Goal: Task Accomplishment & Management: Manage account settings

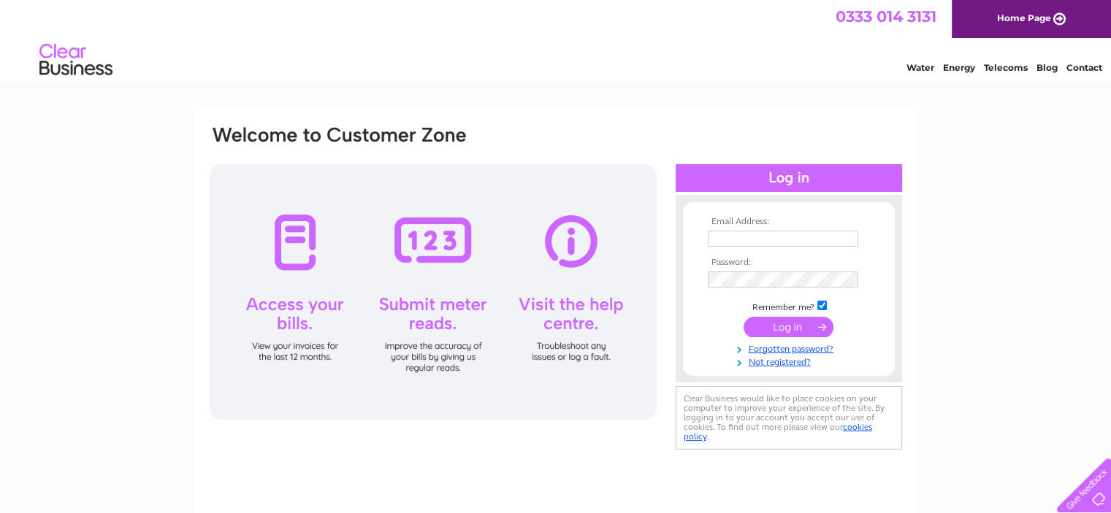
type input "angela@bennettsbricklaying.co.uk"
click at [781, 329] on input "submit" at bounding box center [789, 327] width 90 height 20
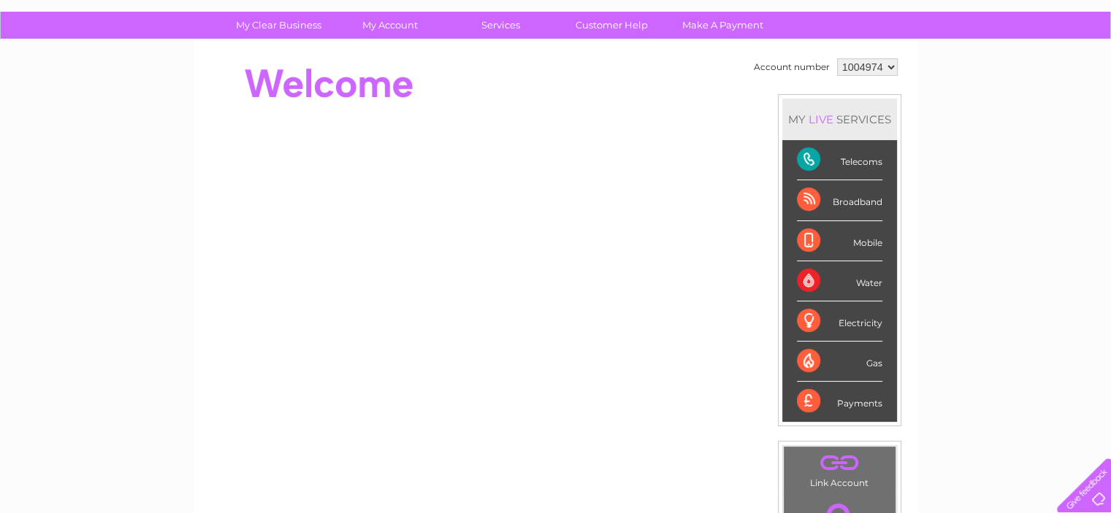
scroll to position [73, 0]
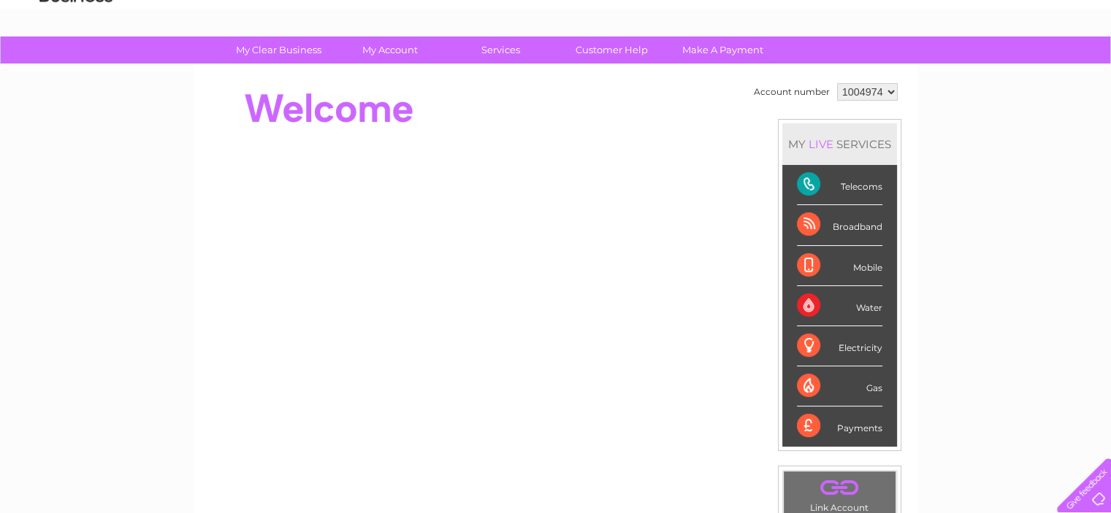
click at [838, 183] on div "Telecoms" at bounding box center [839, 185] width 85 height 40
click at [800, 181] on div "Telecoms" at bounding box center [839, 185] width 85 height 40
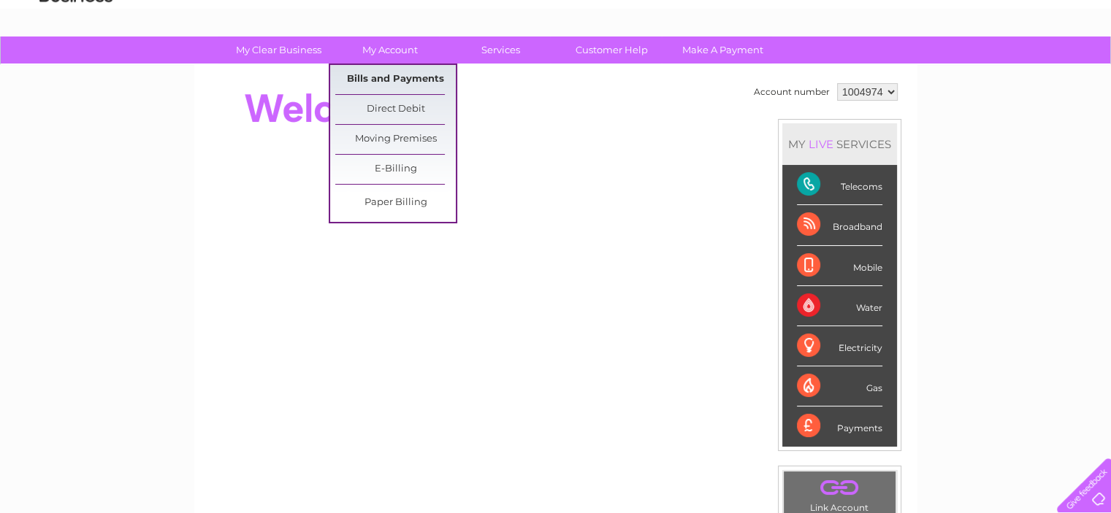
click at [389, 74] on link "Bills and Payments" at bounding box center [395, 79] width 121 height 29
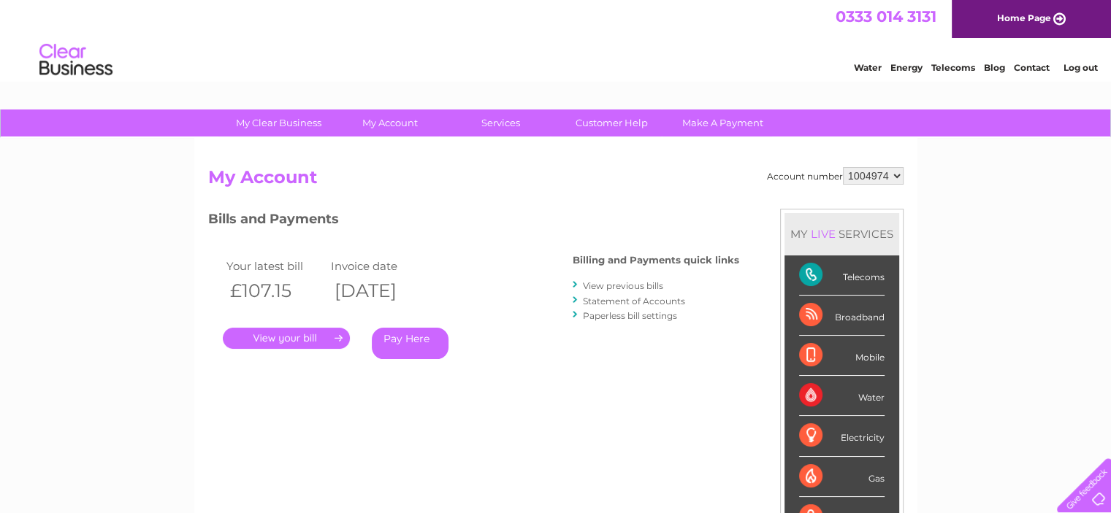
click at [279, 338] on link "." at bounding box center [286, 338] width 127 height 21
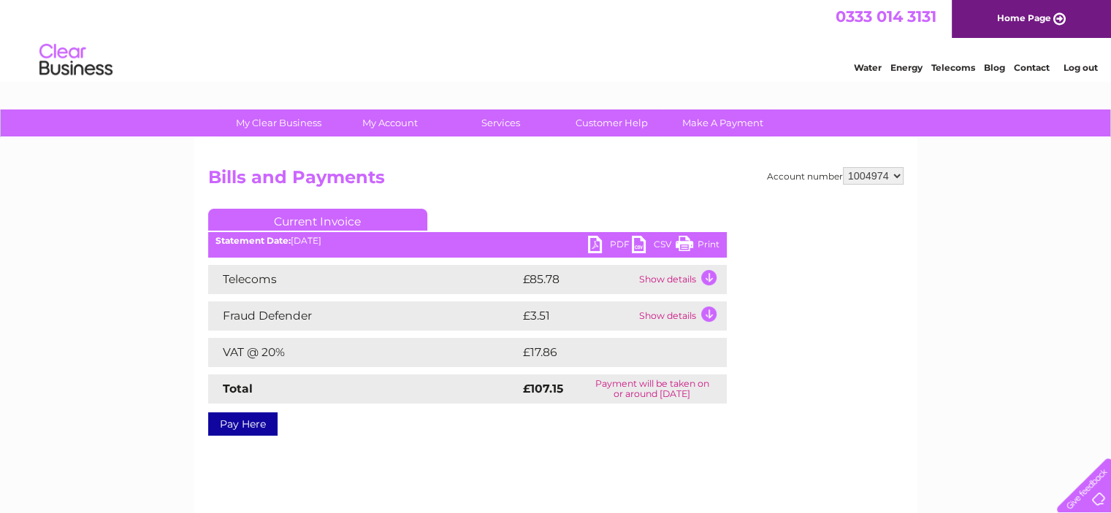
click at [592, 245] on link "PDF" at bounding box center [610, 246] width 44 height 21
